Goal: Information Seeking & Learning: Learn about a topic

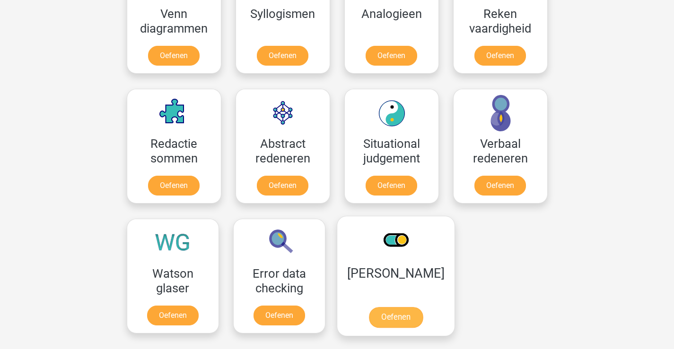
scroll to position [567, 0]
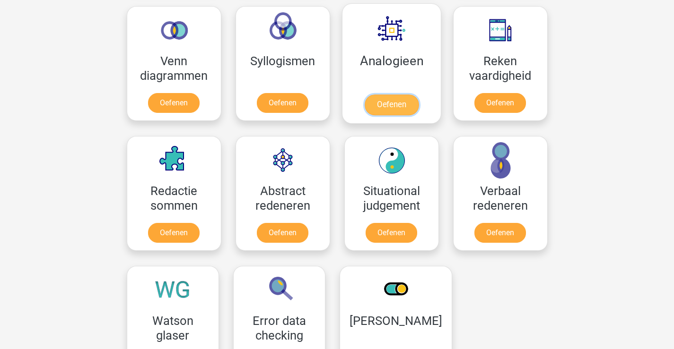
click at [399, 95] on link "Oefenen" at bounding box center [391, 105] width 54 height 21
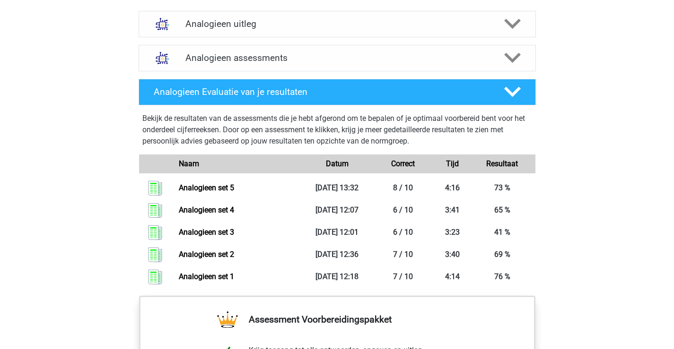
scroll to position [520, 0]
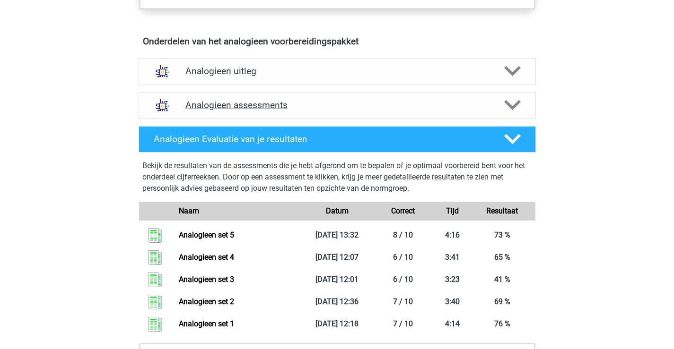
click at [275, 111] on div "Analogieen assessments" at bounding box center [337, 105] width 397 height 26
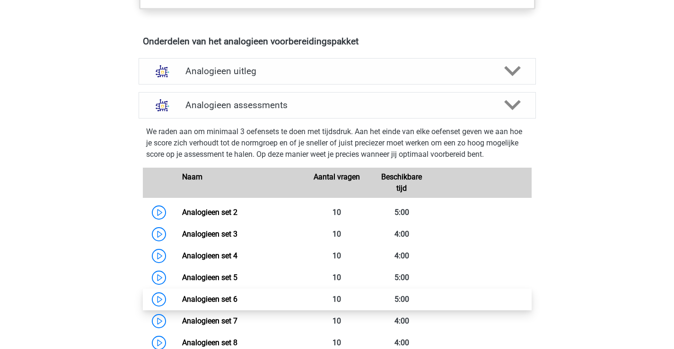
click at [223, 300] on link "Analogieen set 6" at bounding box center [209, 299] width 55 height 9
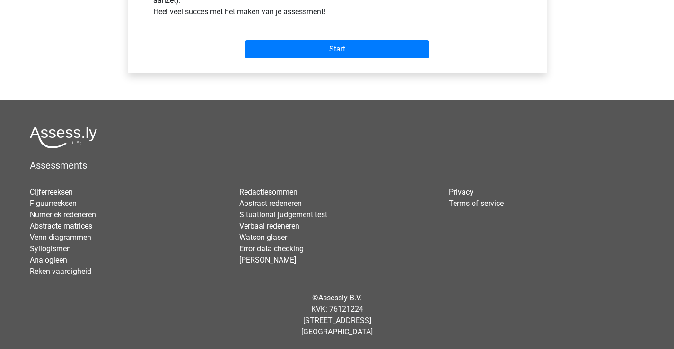
scroll to position [303, 0]
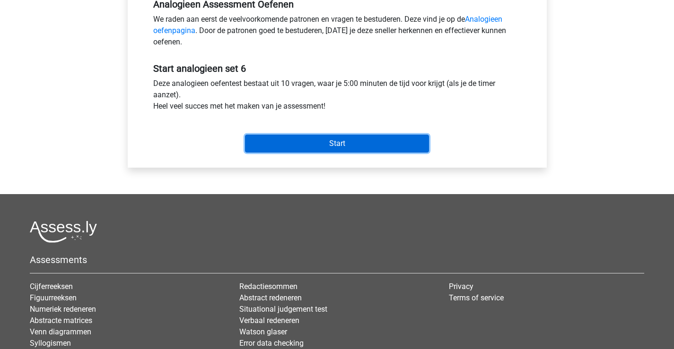
click at [381, 147] on input "Start" at bounding box center [337, 144] width 184 height 18
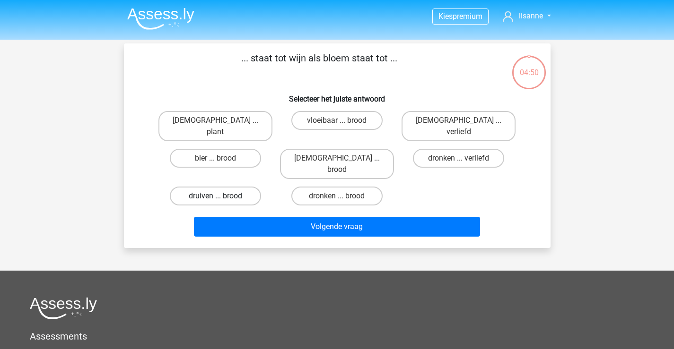
click at [239, 187] on label "druiven ... brood" at bounding box center [215, 196] width 91 height 19
click at [221, 196] on input "druiven ... brood" at bounding box center [218, 199] width 6 height 6
radio input "true"
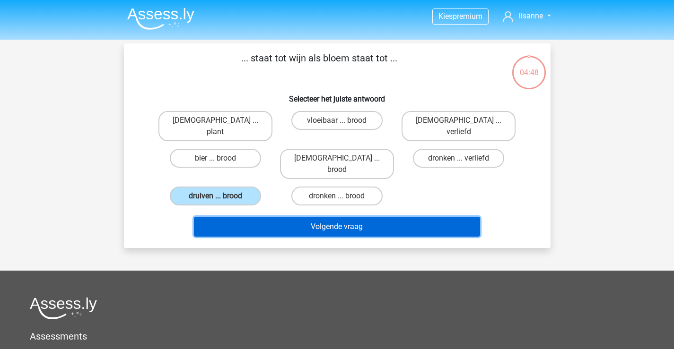
click at [372, 217] on button "Volgende vraag" at bounding box center [337, 227] width 286 height 20
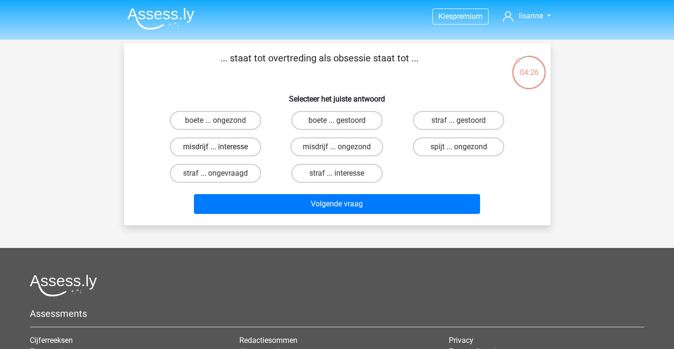
click at [225, 149] on label "misdrijf ... interesse" at bounding box center [215, 147] width 91 height 19
click at [221, 149] on input "misdrijf ... interesse" at bounding box center [218, 150] width 6 height 6
radio input "true"
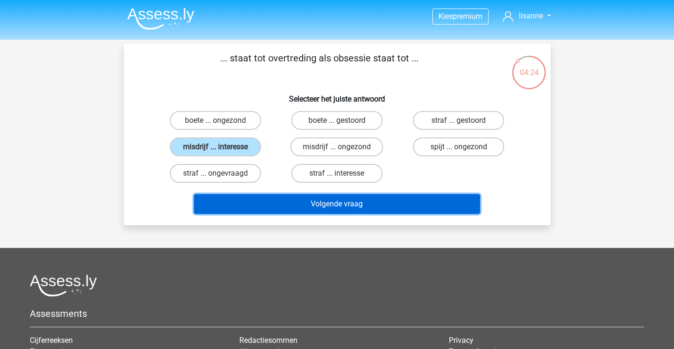
click at [341, 206] on button "Volgende vraag" at bounding box center [337, 204] width 286 height 20
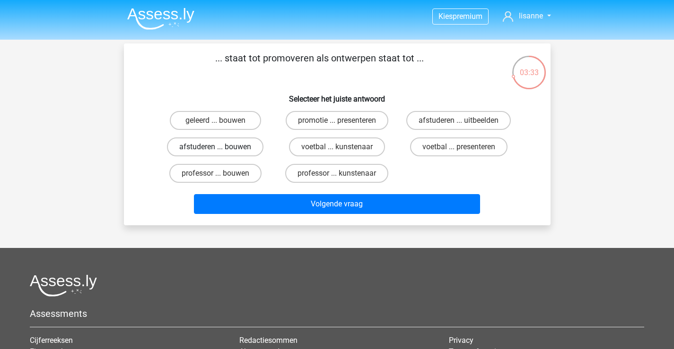
click at [232, 148] on label "afstuderen ... bouwen" at bounding box center [215, 147] width 96 height 19
click at [221, 148] on input "afstuderen ... bouwen" at bounding box center [218, 150] width 6 height 6
radio input "true"
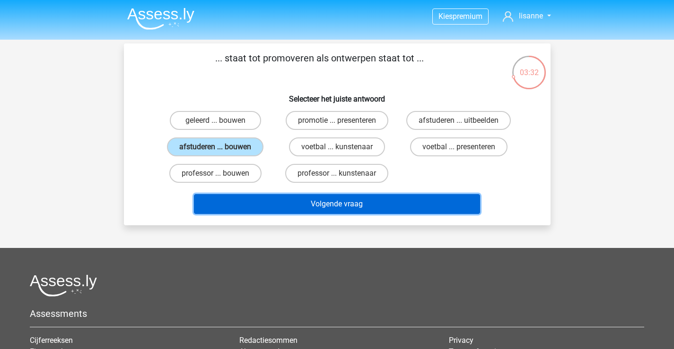
click at [292, 200] on button "Volgende vraag" at bounding box center [337, 204] width 286 height 20
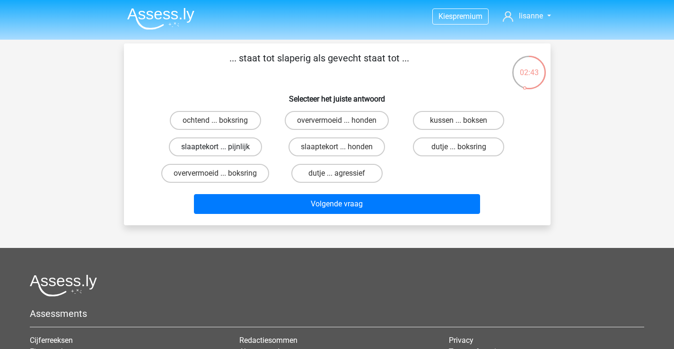
click at [243, 153] on label "slaaptekort ... pijnlijk" at bounding box center [215, 147] width 93 height 19
click at [221, 153] on input "slaaptekort ... pijnlijk" at bounding box center [218, 150] width 6 height 6
radio input "true"
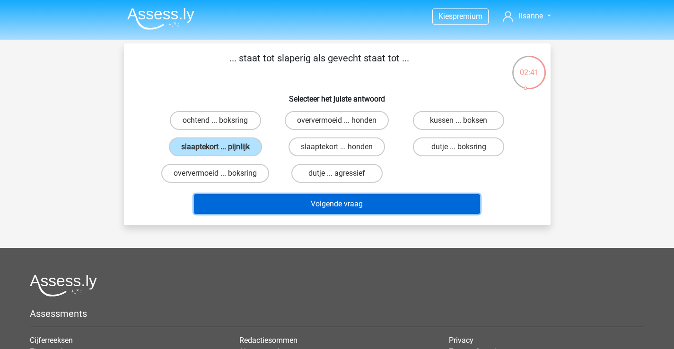
click at [353, 206] on button "Volgende vraag" at bounding box center [337, 204] width 286 height 20
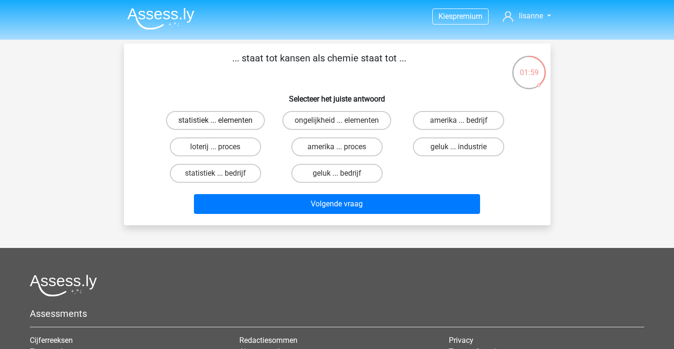
click at [247, 125] on label "statistiek ... elementen" at bounding box center [215, 120] width 99 height 19
click at [221, 125] on input "statistiek ... elementen" at bounding box center [218, 124] width 6 height 6
radio input "true"
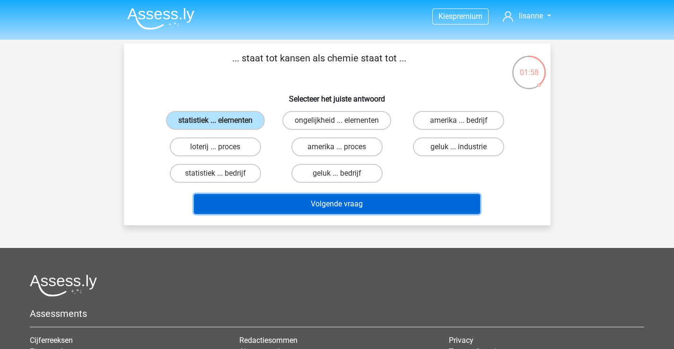
click at [367, 211] on button "Volgende vraag" at bounding box center [337, 204] width 286 height 20
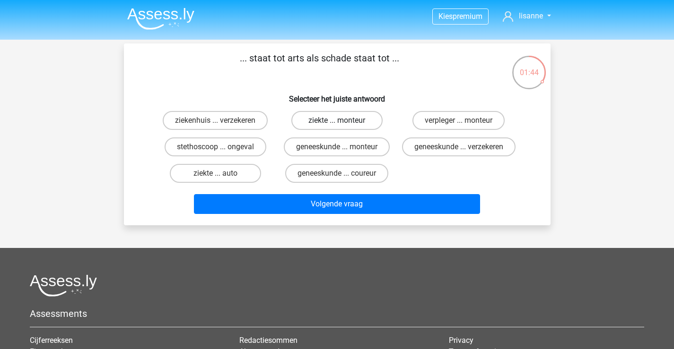
click at [362, 122] on label "ziekte ... monteur" at bounding box center [336, 120] width 91 height 19
click at [343, 122] on input "ziekte ... monteur" at bounding box center [340, 124] width 6 height 6
radio input "true"
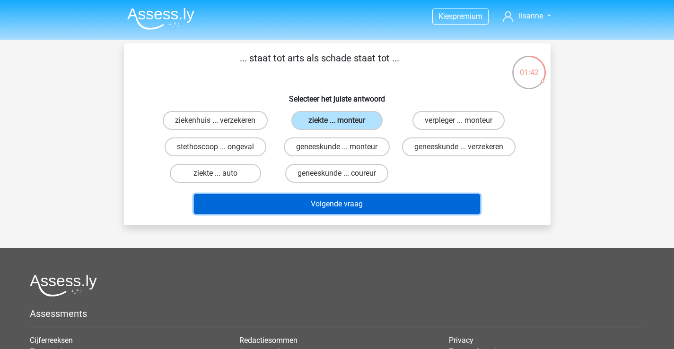
click at [362, 212] on button "Volgende vraag" at bounding box center [337, 204] width 286 height 20
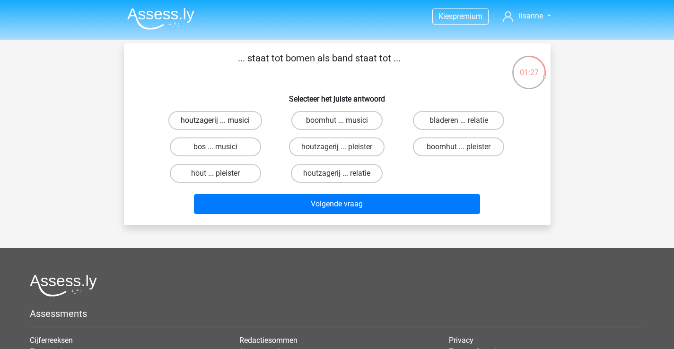
click at [207, 119] on label "houtzagerij ... musici" at bounding box center [215, 120] width 94 height 19
click at [215, 121] on input "houtzagerij ... musici" at bounding box center [218, 124] width 6 height 6
radio input "true"
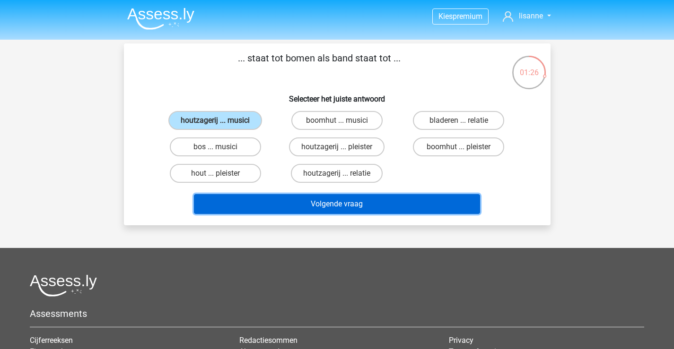
click at [384, 200] on button "Volgende vraag" at bounding box center [337, 204] width 286 height 20
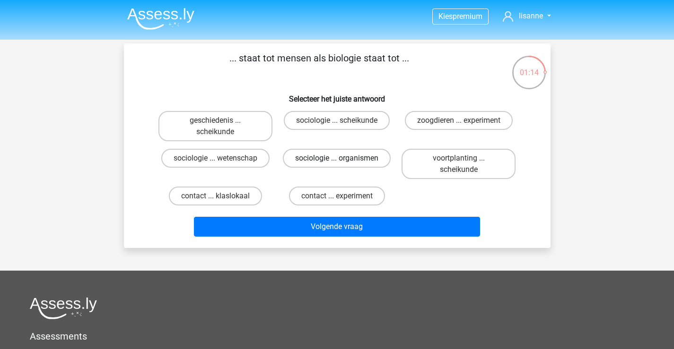
click at [356, 165] on label "sociologie ... organismen" at bounding box center [337, 158] width 108 height 19
click at [343, 165] on input "sociologie ... organismen" at bounding box center [340, 161] width 6 height 6
radio input "true"
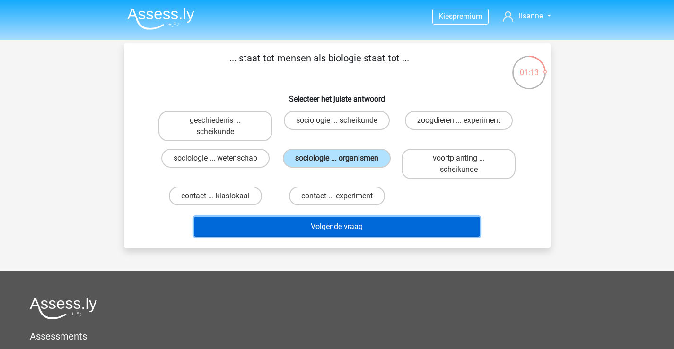
click at [375, 228] on button "Volgende vraag" at bounding box center [337, 227] width 286 height 20
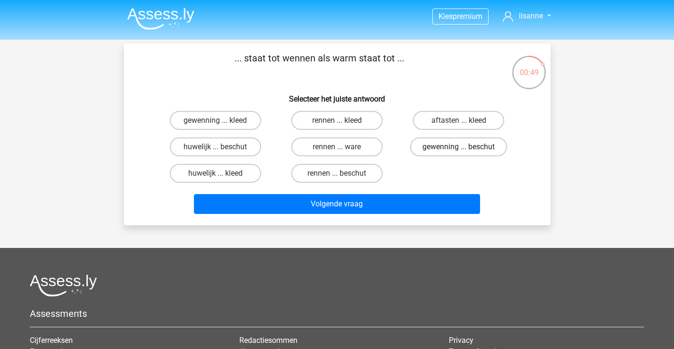
click at [470, 153] on label "gewenning ... beschut" at bounding box center [458, 147] width 97 height 19
click at [465, 153] on input "gewenning ... beschut" at bounding box center [462, 150] width 6 height 6
radio input "true"
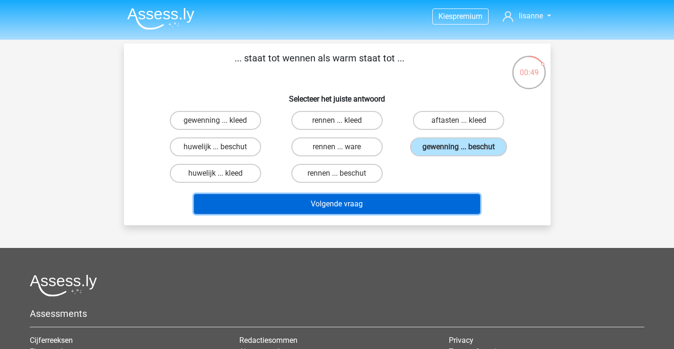
click at [441, 205] on button "Volgende vraag" at bounding box center [337, 204] width 286 height 20
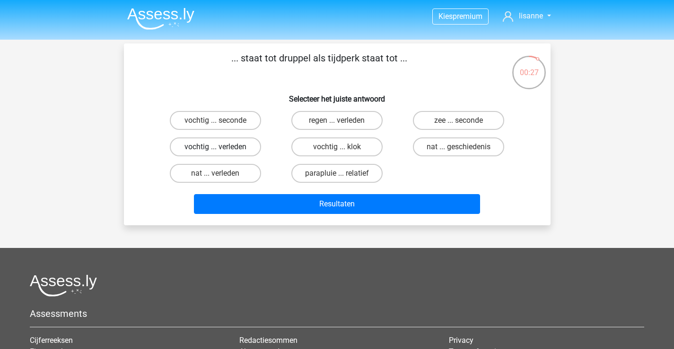
click at [222, 150] on label "vochtig ... verleden" at bounding box center [215, 147] width 91 height 19
click at [221, 150] on input "vochtig ... verleden" at bounding box center [218, 150] width 6 height 6
radio input "true"
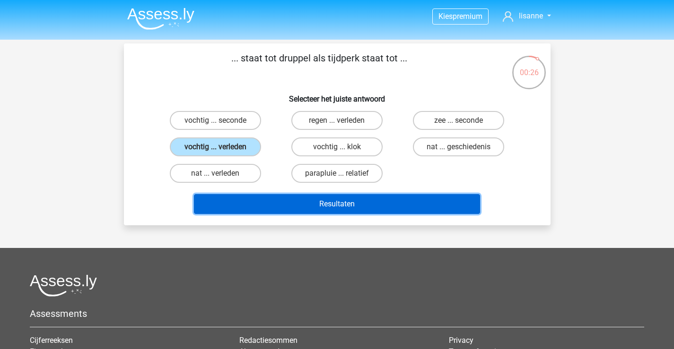
click at [351, 200] on button "Resultaten" at bounding box center [337, 204] width 286 height 20
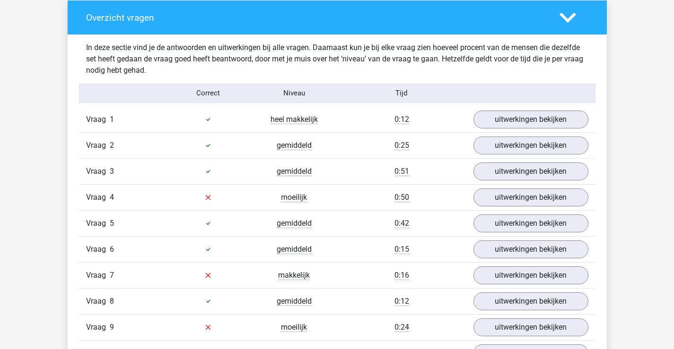
scroll to position [756, 0]
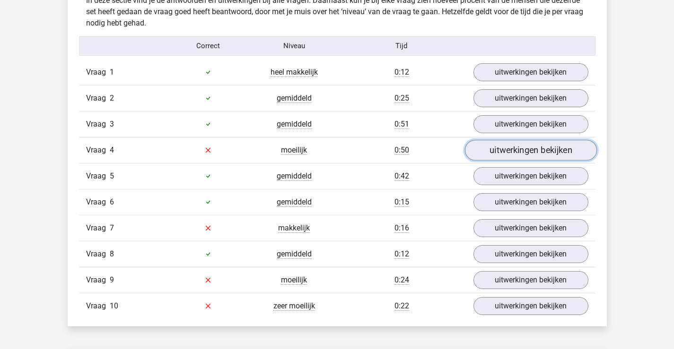
click at [488, 154] on link "uitwerkingen bekijken" at bounding box center [530, 150] width 132 height 21
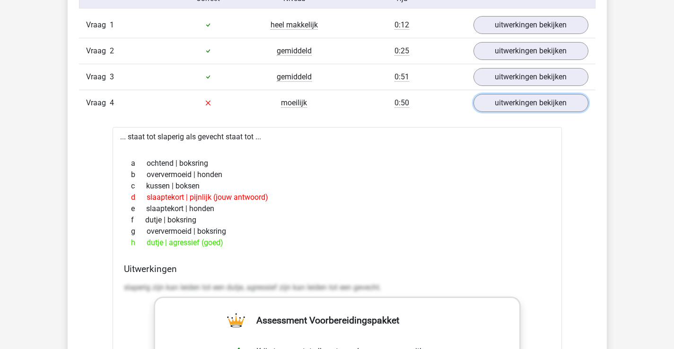
scroll to position [851, 0]
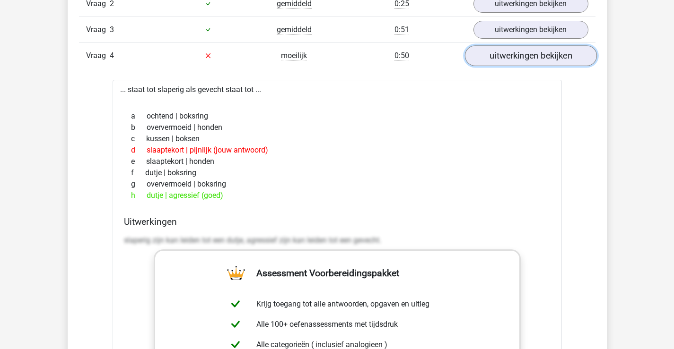
click at [555, 59] on link "uitwerkingen bekijken" at bounding box center [530, 55] width 132 height 21
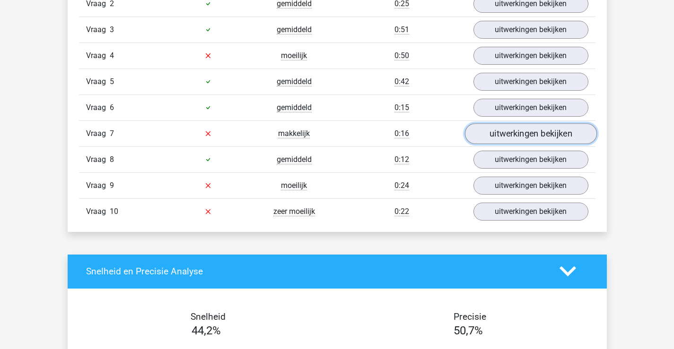
click at [529, 135] on link "uitwerkingen bekijken" at bounding box center [530, 133] width 132 height 21
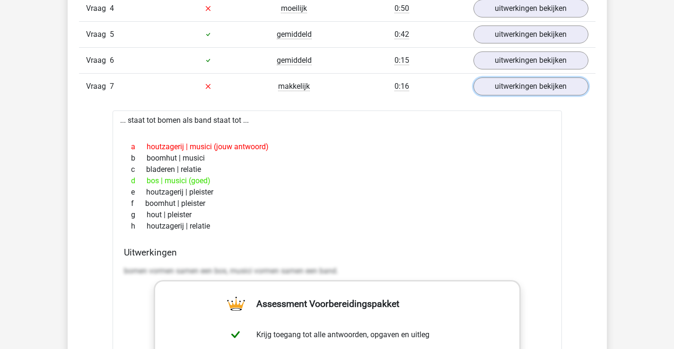
scroll to position [946, 0]
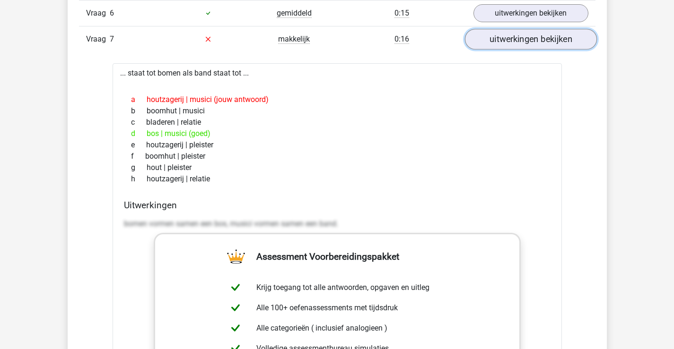
click at [520, 40] on link "uitwerkingen bekijken" at bounding box center [530, 39] width 132 height 21
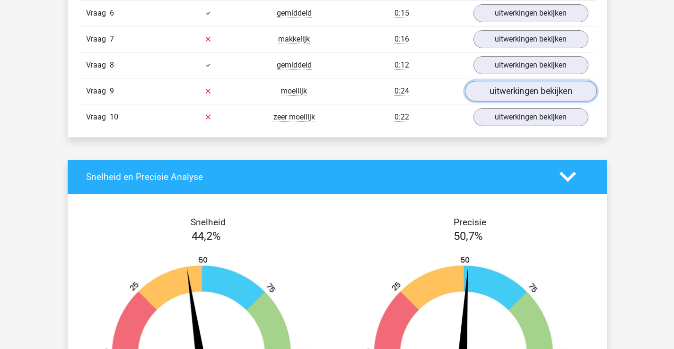
click at [518, 96] on link "uitwerkingen bekijken" at bounding box center [530, 91] width 132 height 21
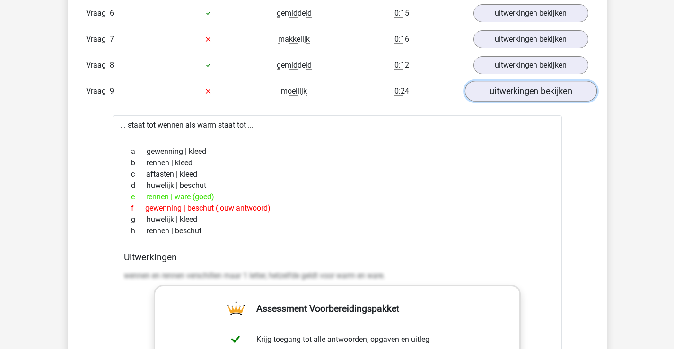
click at [510, 92] on link "uitwerkingen bekijken" at bounding box center [530, 91] width 132 height 21
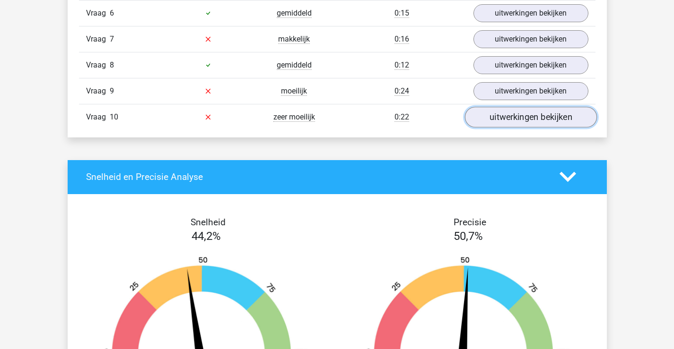
click at [502, 115] on link "uitwerkingen bekijken" at bounding box center [530, 117] width 132 height 21
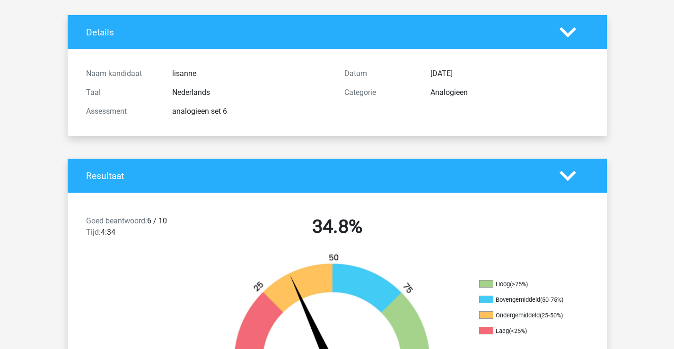
scroll to position [0, 0]
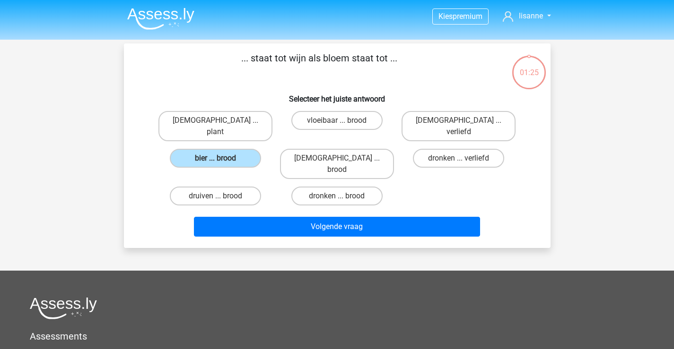
click at [76, 145] on div "Kies premium lisanne [EMAIL_ADDRESS][DOMAIN_NAME]" at bounding box center [337, 260] width 674 height 521
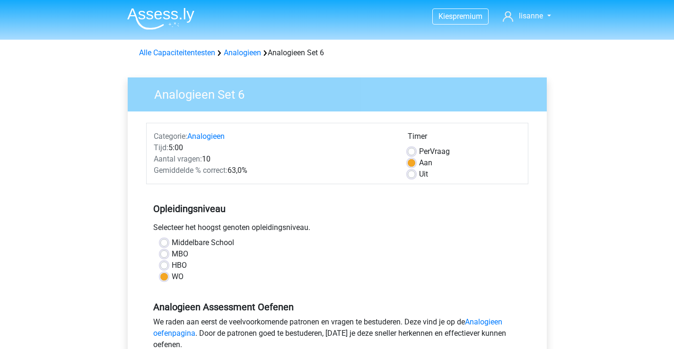
scroll to position [303, 0]
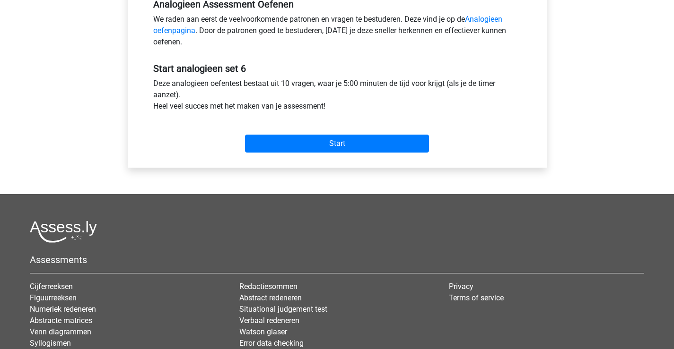
drag, startPoint x: 0, startPoint y: 0, endPoint x: 19, endPoint y: 92, distance: 94.2
click at [19, 92] on div "Kies premium lisanne [EMAIL_ADDRESS][DOMAIN_NAME]" at bounding box center [337, 70] width 674 height 747
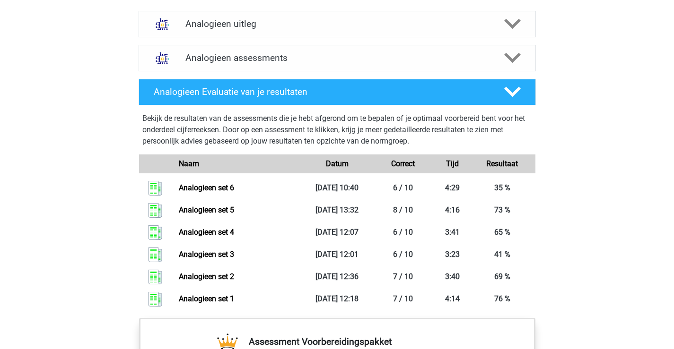
scroll to position [473, 0]
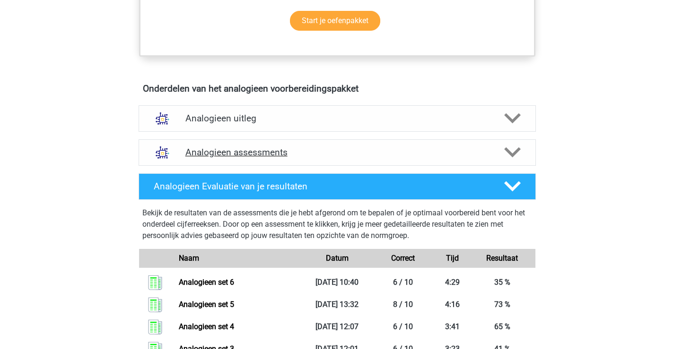
click at [283, 146] on div "Analogieen assessments" at bounding box center [337, 152] width 397 height 26
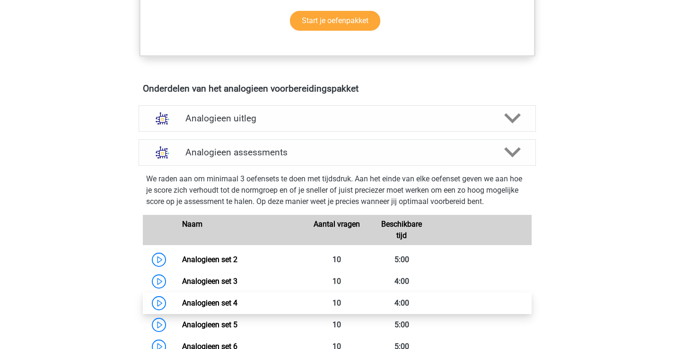
scroll to position [520, 0]
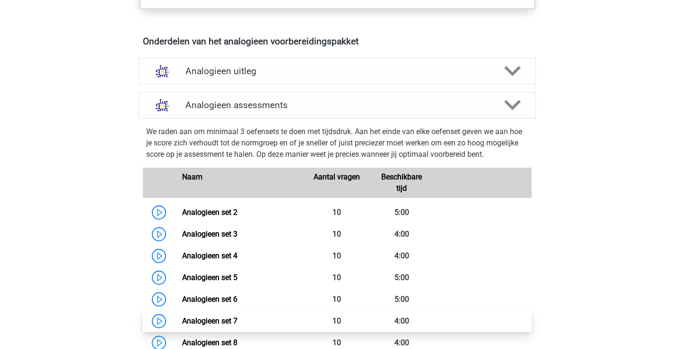
click at [237, 322] on link "Analogieen set 7" at bounding box center [209, 321] width 55 height 9
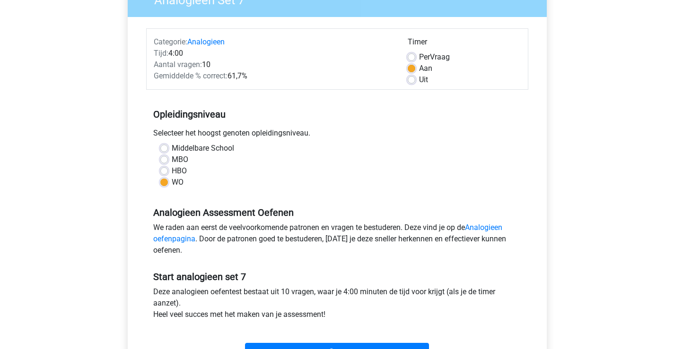
scroll to position [142, 0]
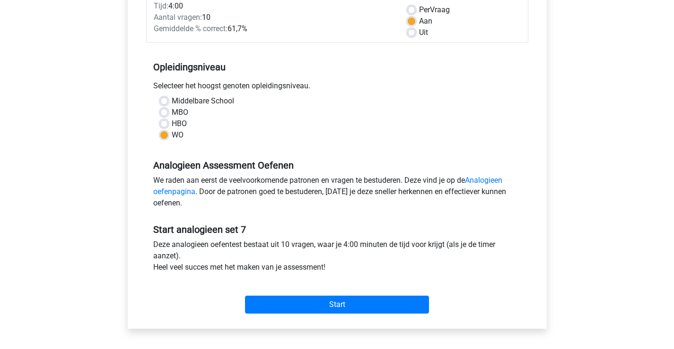
click at [379, 293] on div "Start" at bounding box center [337, 297] width 382 height 33
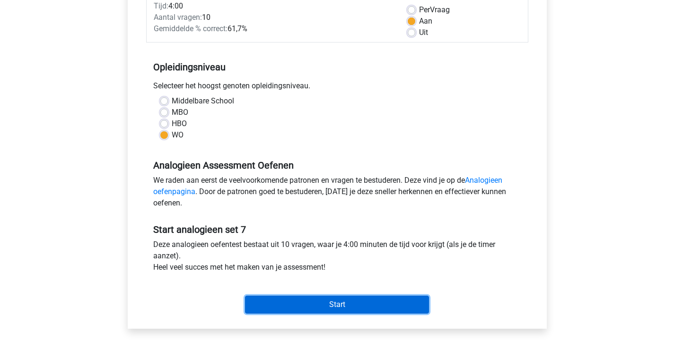
click at [372, 303] on input "Start" at bounding box center [337, 305] width 184 height 18
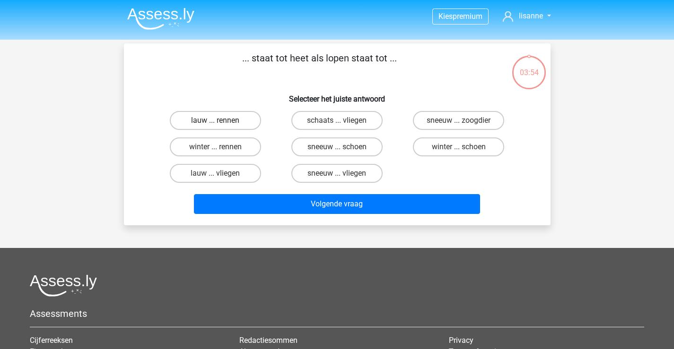
click at [246, 125] on label "lauw ... rennen" at bounding box center [215, 120] width 91 height 19
click at [221, 125] on input "lauw ... rennen" at bounding box center [218, 124] width 6 height 6
radio input "true"
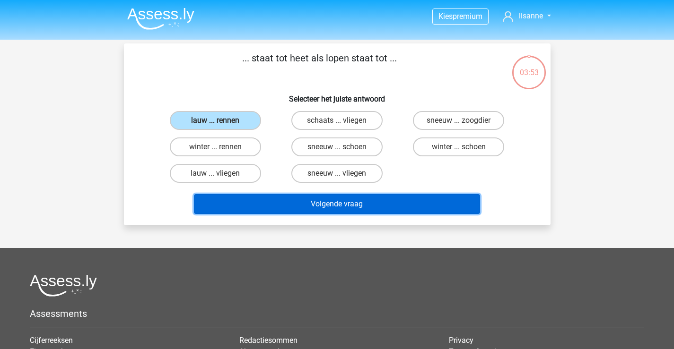
click at [331, 200] on button "Volgende vraag" at bounding box center [337, 204] width 286 height 20
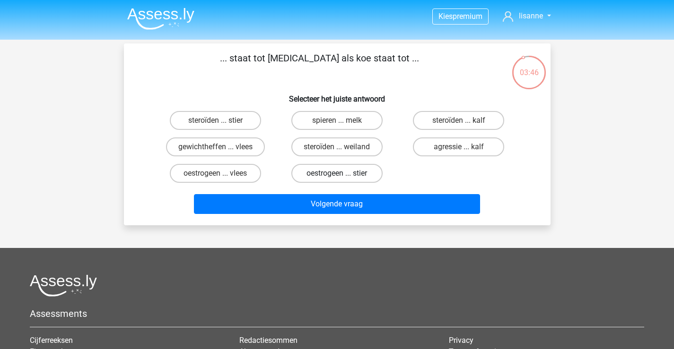
click at [347, 174] on label "oestrogeen ... stier" at bounding box center [336, 173] width 91 height 19
click at [343, 174] on input "oestrogeen ... stier" at bounding box center [340, 177] width 6 height 6
radio input "true"
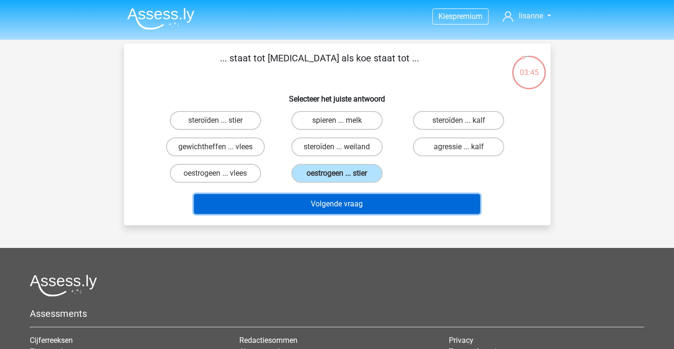
click at [372, 200] on button "Volgende vraag" at bounding box center [337, 204] width 286 height 20
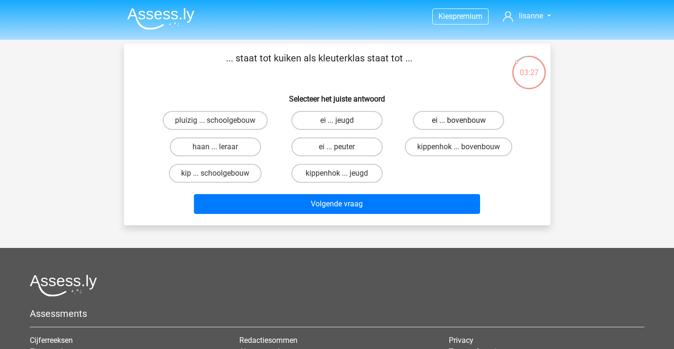
click at [454, 122] on label "ei ... bovenbouw" at bounding box center [458, 120] width 91 height 19
click at [459, 122] on input "ei ... bovenbouw" at bounding box center [462, 124] width 6 height 6
radio input "true"
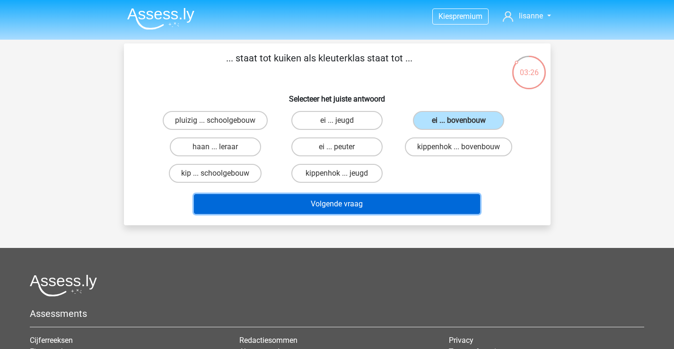
click at [380, 200] on button "Volgende vraag" at bounding box center [337, 204] width 286 height 20
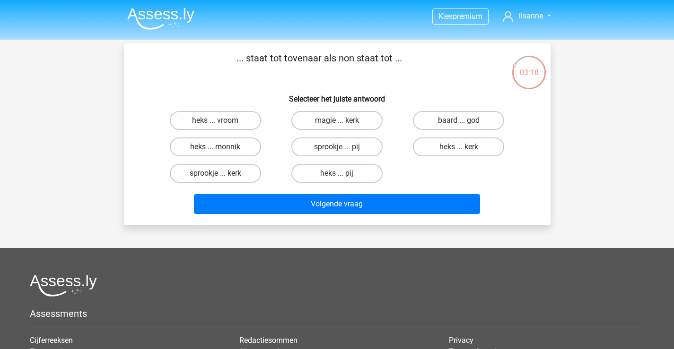
click at [226, 151] on label "heks ... monnik" at bounding box center [215, 147] width 91 height 19
click at [221, 151] on input "heks ... monnik" at bounding box center [218, 150] width 6 height 6
radio input "true"
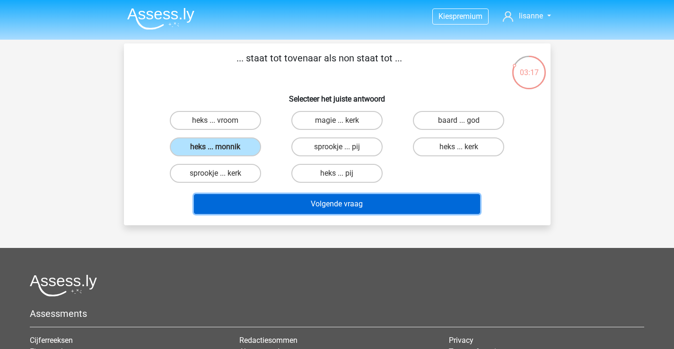
click at [355, 200] on button "Volgende vraag" at bounding box center [337, 204] width 286 height 20
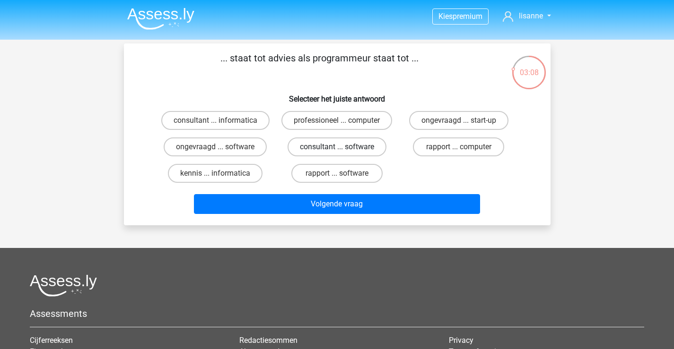
click at [321, 149] on label "consultant ... software" at bounding box center [336, 147] width 99 height 19
click at [337, 149] on input "consultant ... software" at bounding box center [340, 150] width 6 height 6
radio input "true"
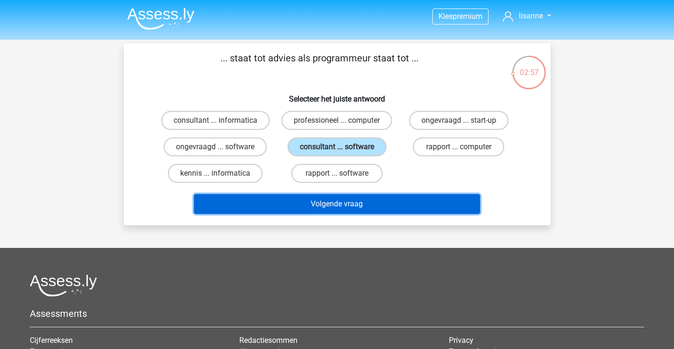
click at [360, 205] on button "Volgende vraag" at bounding box center [337, 204] width 286 height 20
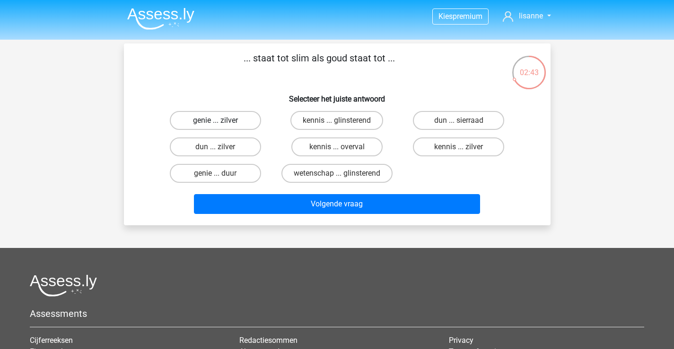
click at [219, 117] on label "genie ... zilver" at bounding box center [215, 120] width 91 height 19
click at [219, 121] on input "genie ... zilver" at bounding box center [218, 124] width 6 height 6
radio input "true"
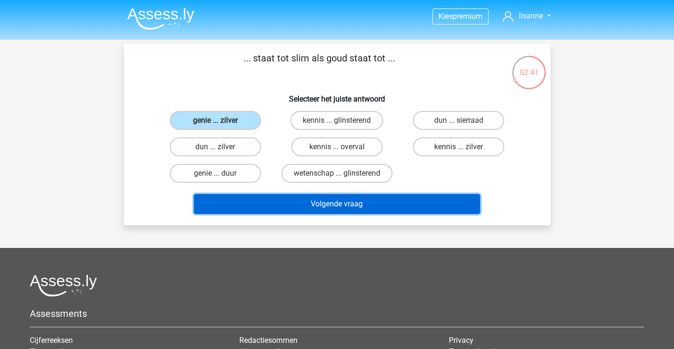
click at [391, 203] on button "Volgende vraag" at bounding box center [337, 204] width 286 height 20
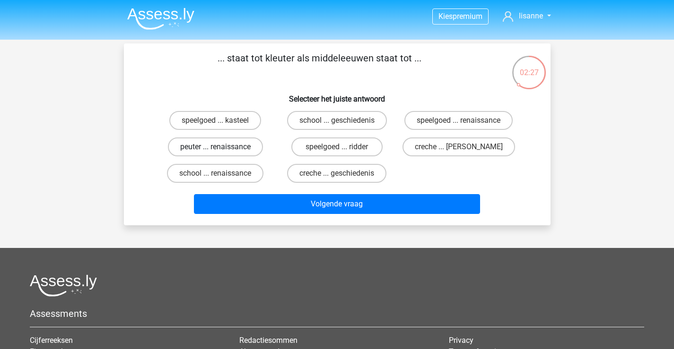
click at [242, 145] on label "peuter ... renaissance" at bounding box center [215, 147] width 95 height 19
click at [221, 147] on input "peuter ... renaissance" at bounding box center [218, 150] width 6 height 6
radio input "true"
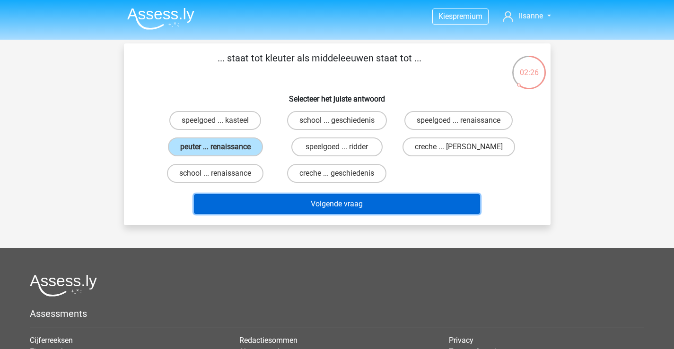
click at [351, 203] on button "Volgende vraag" at bounding box center [337, 204] width 286 height 20
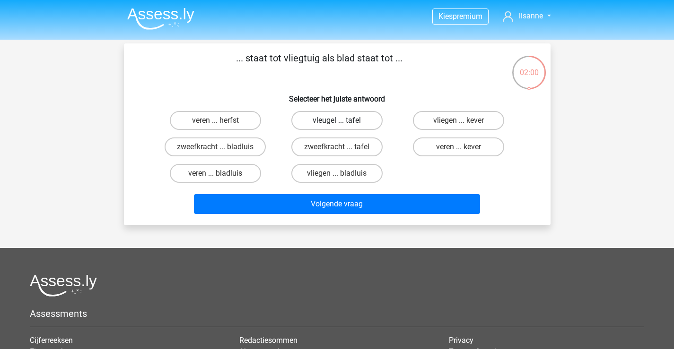
click at [363, 121] on label "vleugel ... tafel" at bounding box center [336, 120] width 91 height 19
click at [343, 121] on input "vleugel ... tafel" at bounding box center [340, 124] width 6 height 6
radio input "true"
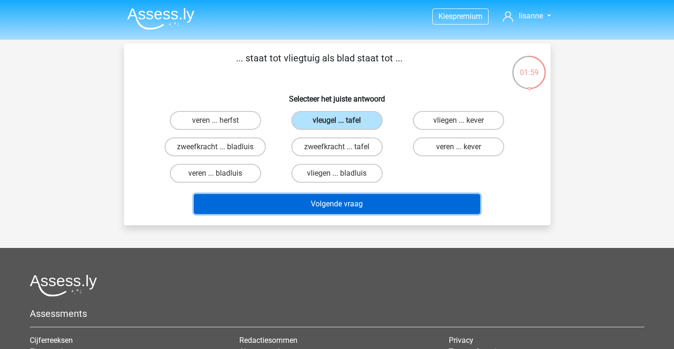
click at [393, 207] on button "Volgende vraag" at bounding box center [337, 204] width 286 height 20
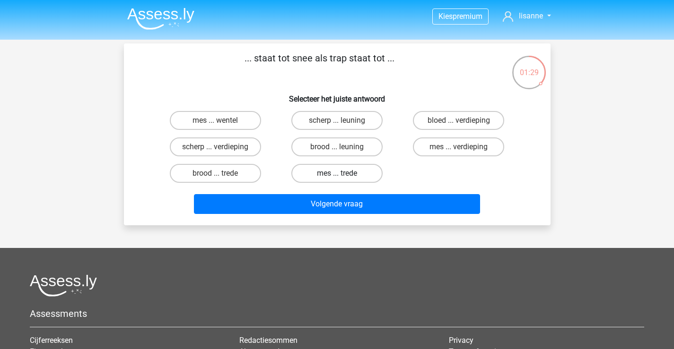
click at [362, 174] on label "mes ... trede" at bounding box center [336, 173] width 91 height 19
click at [343, 174] on input "mes ... trede" at bounding box center [340, 177] width 6 height 6
radio input "true"
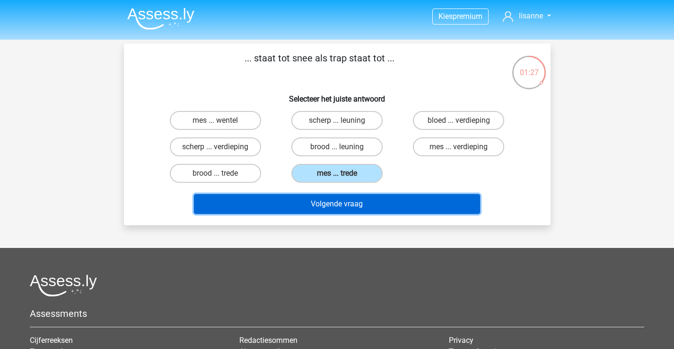
click at [366, 200] on button "Volgende vraag" at bounding box center [337, 204] width 286 height 20
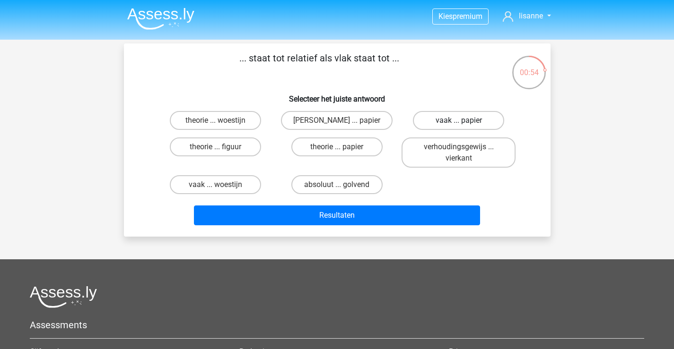
click at [447, 120] on label "vaak ... papier" at bounding box center [458, 120] width 91 height 19
click at [459, 121] on input "vaak ... papier" at bounding box center [462, 124] width 6 height 6
radio input "true"
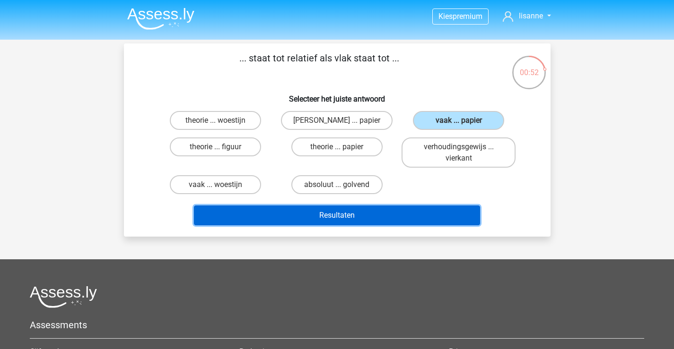
click at [396, 211] on button "Resultaten" at bounding box center [337, 216] width 286 height 20
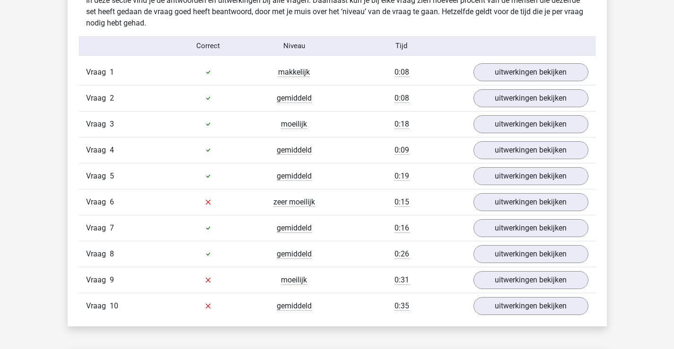
scroll to position [804, 0]
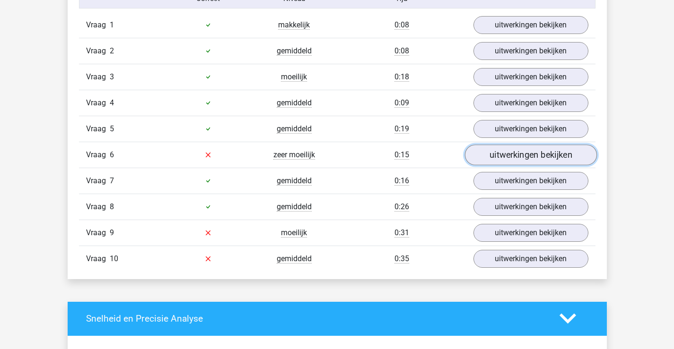
click at [503, 155] on link "uitwerkingen bekijken" at bounding box center [530, 155] width 132 height 21
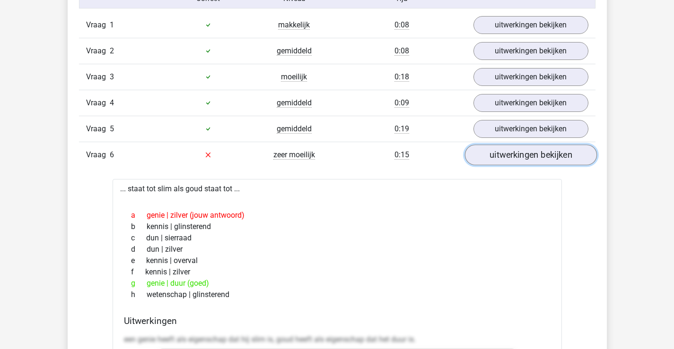
click at [517, 153] on link "uitwerkingen bekijken" at bounding box center [530, 155] width 132 height 21
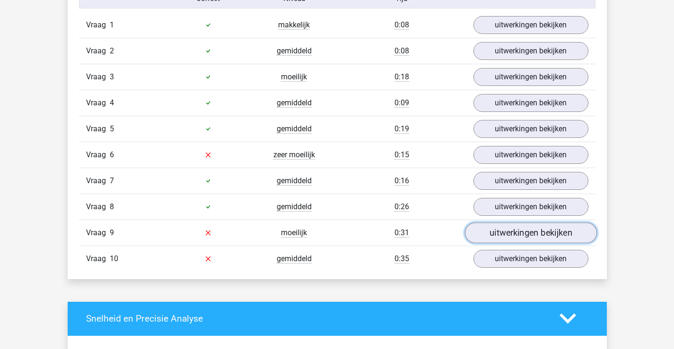
click at [512, 232] on link "uitwerkingen bekijken" at bounding box center [530, 233] width 132 height 21
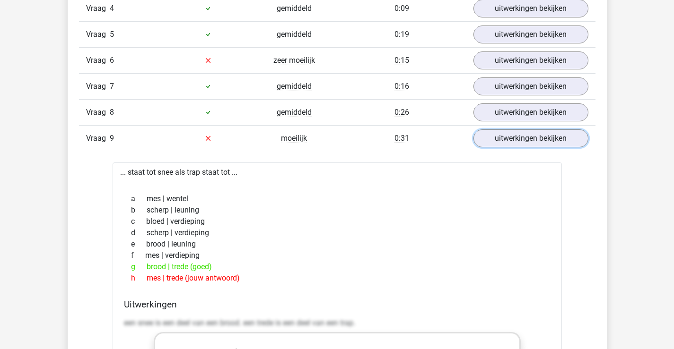
scroll to position [946, 0]
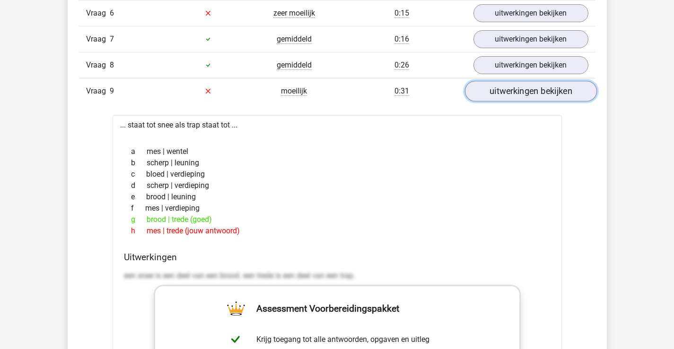
click at [541, 94] on link "uitwerkingen bekijken" at bounding box center [530, 91] width 132 height 21
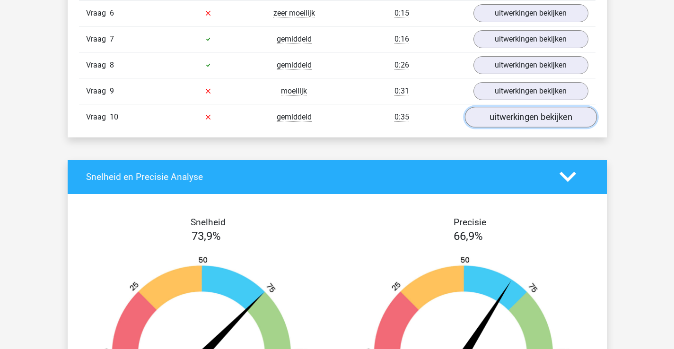
click at [531, 124] on link "uitwerkingen bekijken" at bounding box center [530, 117] width 132 height 21
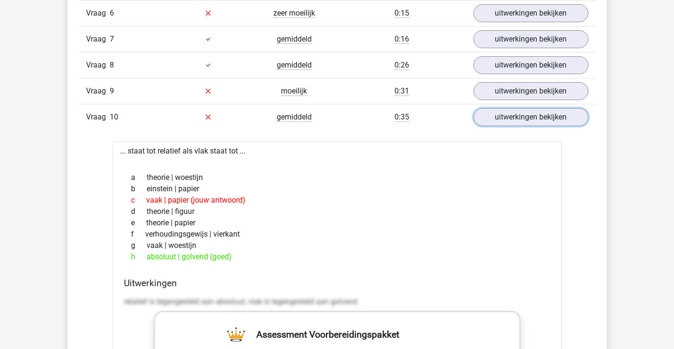
scroll to position [993, 0]
